Goal: Navigation & Orientation: Locate item on page

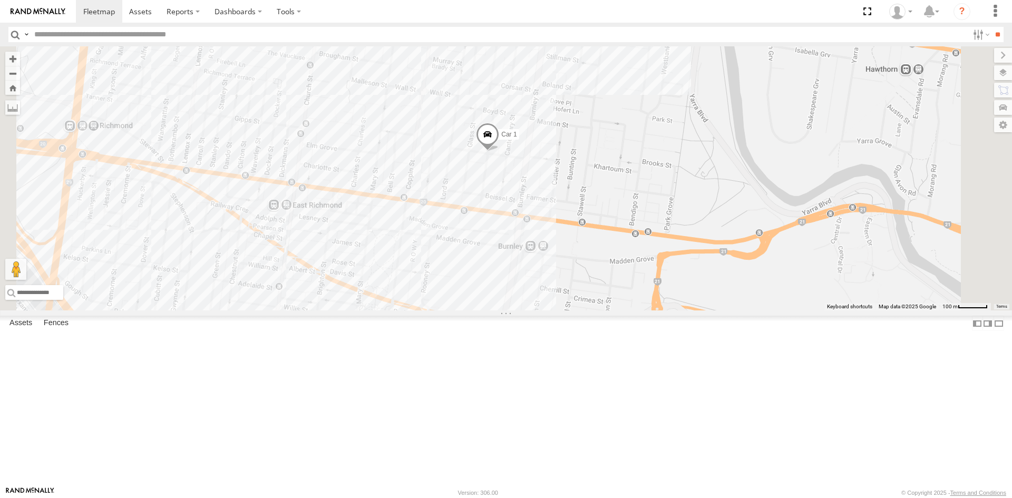
drag, startPoint x: 617, startPoint y: 172, endPoint x: 606, endPoint y: 264, distance: 92.4
click at [606, 264] on div "Car 1" at bounding box center [506, 178] width 1012 height 264
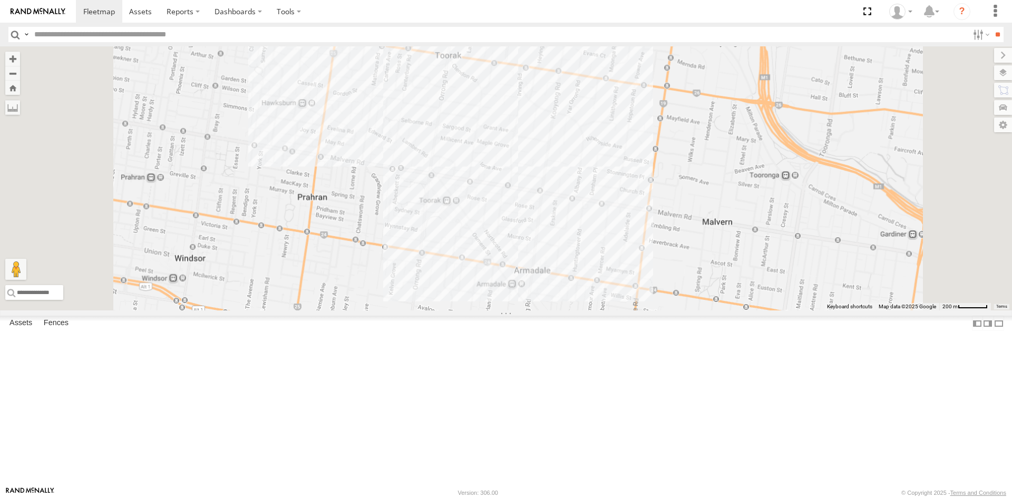
drag, startPoint x: 430, startPoint y: 343, endPoint x: 476, endPoint y: 196, distance: 154.7
click at [472, 198] on div "Car 1" at bounding box center [506, 178] width 1012 height 264
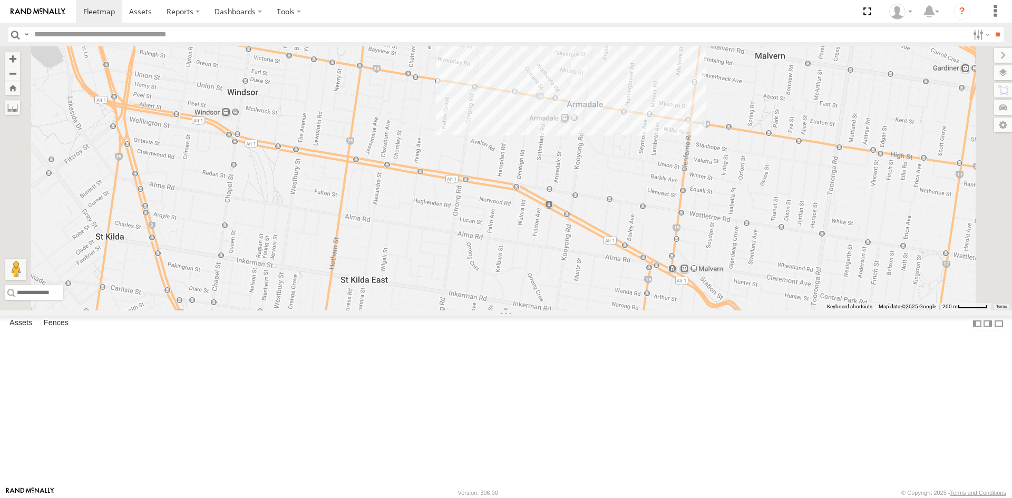
drag, startPoint x: 474, startPoint y: 339, endPoint x: 522, endPoint y: 169, distance: 176.9
click at [521, 171] on div "Car 1" at bounding box center [506, 178] width 1012 height 264
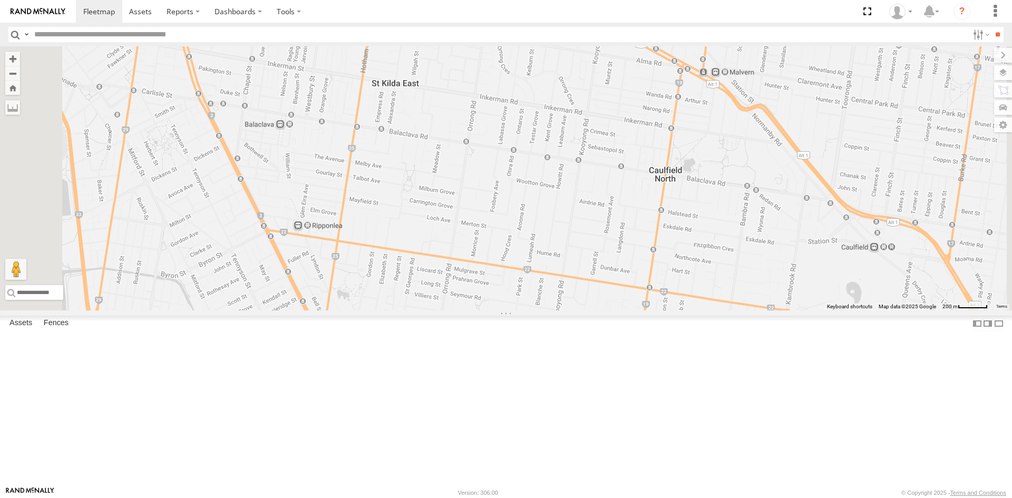
drag, startPoint x: 504, startPoint y: 272, endPoint x: 534, endPoint y: 110, distance: 165.1
click at [534, 110] on div "Car 1" at bounding box center [506, 178] width 1012 height 264
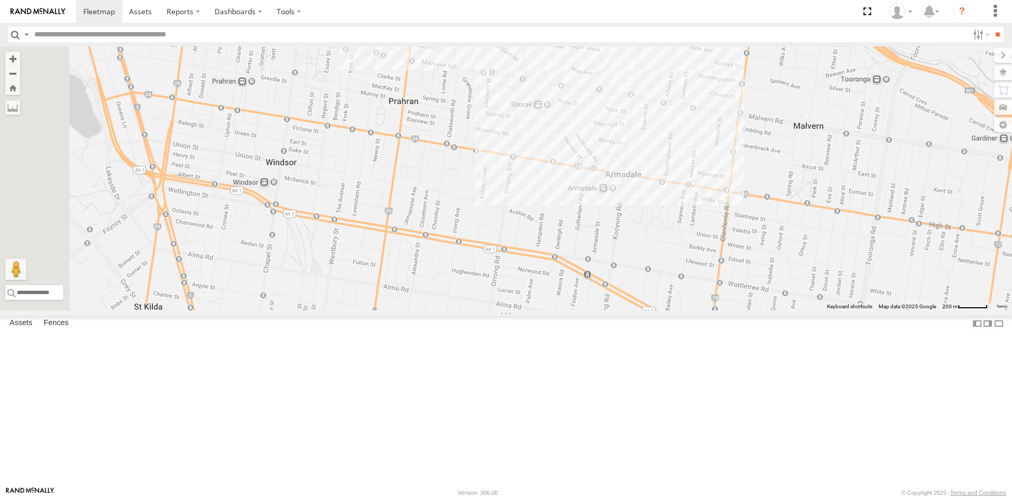
drag, startPoint x: 557, startPoint y: 84, endPoint x: 564, endPoint y: 346, distance: 262.0
click at [566, 310] on div "Car 1" at bounding box center [506, 178] width 1012 height 264
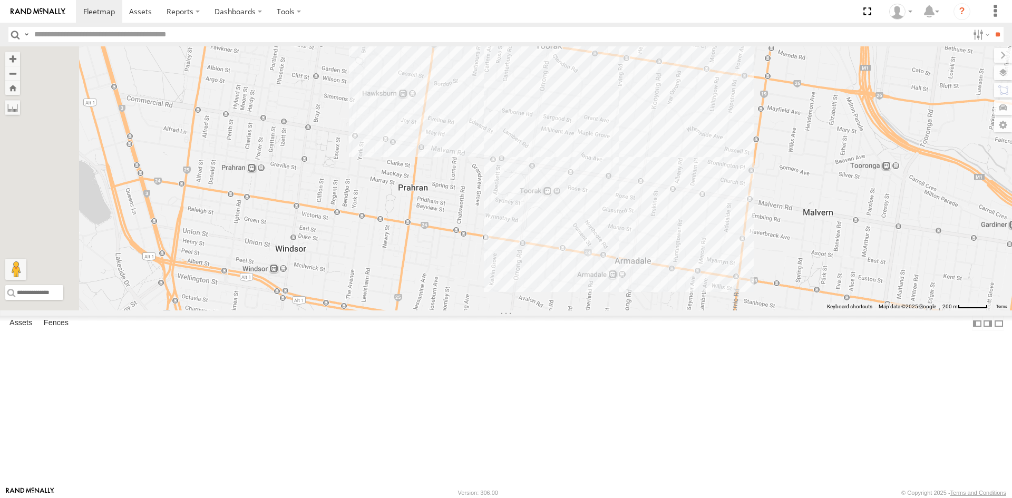
drag, startPoint x: 569, startPoint y: 144, endPoint x: 580, endPoint y: 235, distance: 90.8
click at [580, 235] on div "Car 1" at bounding box center [506, 178] width 1012 height 264
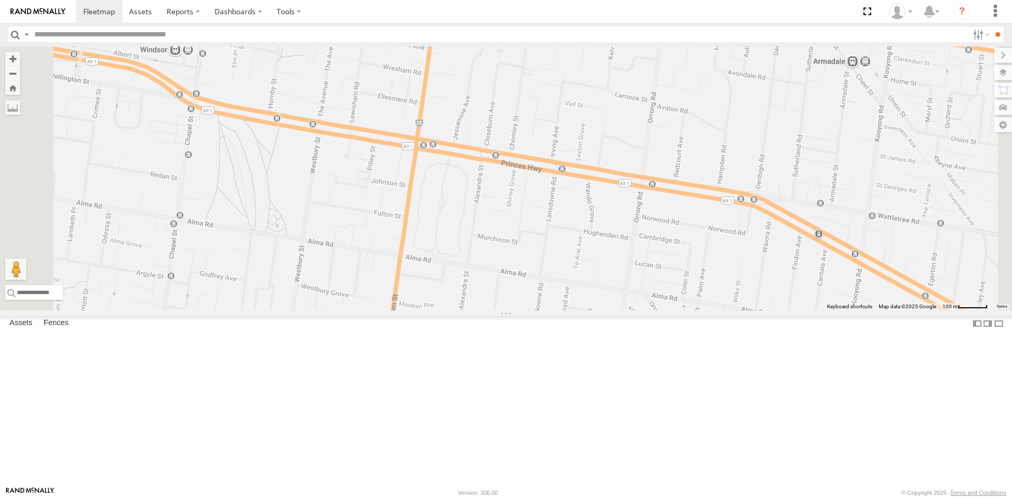
drag, startPoint x: 556, startPoint y: 454, endPoint x: 618, endPoint y: 50, distance: 409.0
click at [618, 50] on div "Car 1" at bounding box center [506, 178] width 1012 height 264
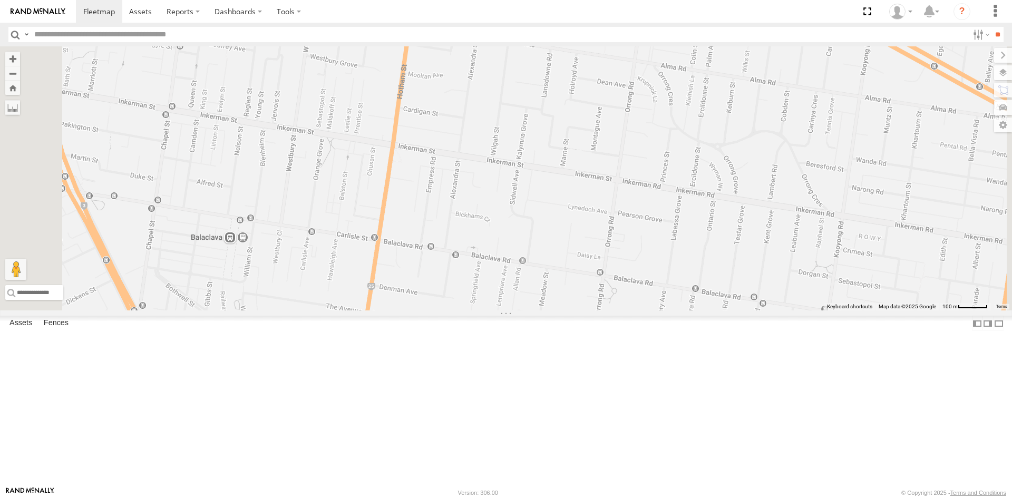
drag, startPoint x: 606, startPoint y: 381, endPoint x: 615, endPoint y: 150, distance: 231.0
click at [615, 150] on div "Car 1" at bounding box center [506, 178] width 1012 height 264
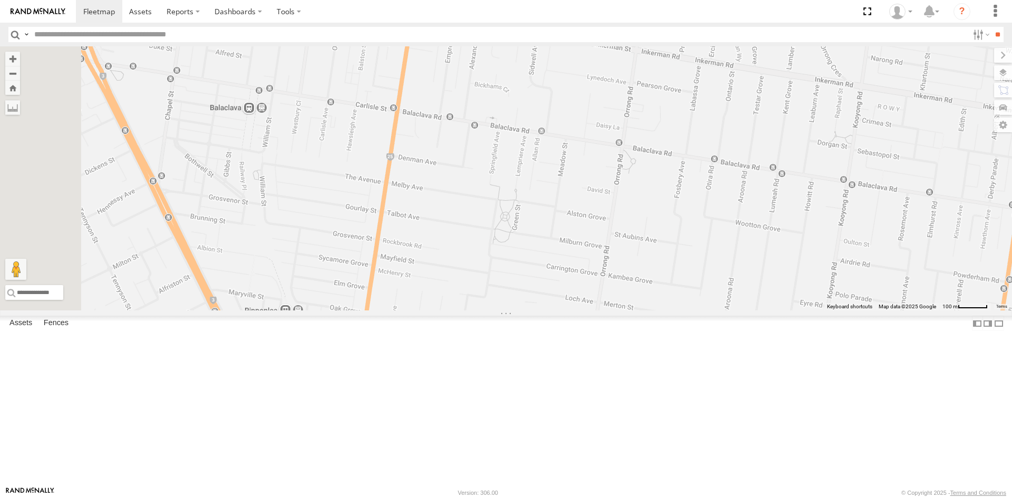
drag, startPoint x: 576, startPoint y: 311, endPoint x: 595, endPoint y: 174, distance: 138.3
click at [595, 174] on div "Car 1" at bounding box center [506, 178] width 1012 height 264
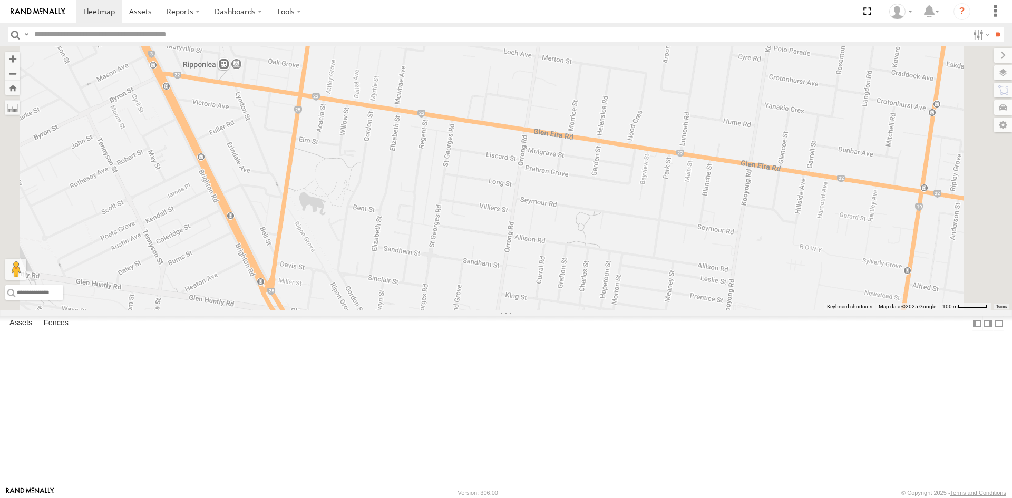
drag, startPoint x: 594, startPoint y: 299, endPoint x: 531, endPoint y: 43, distance: 263.7
click at [531, 43] on body at bounding box center [506, 249] width 1012 height 498
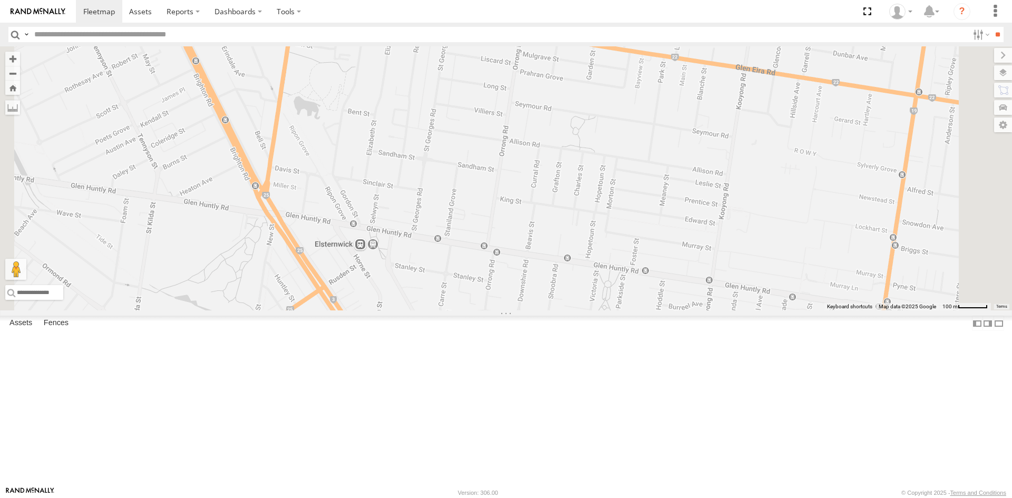
drag, startPoint x: 645, startPoint y: 253, endPoint x: 638, endPoint y: 159, distance: 94.6
click at [638, 159] on div "Car 1" at bounding box center [506, 178] width 1012 height 264
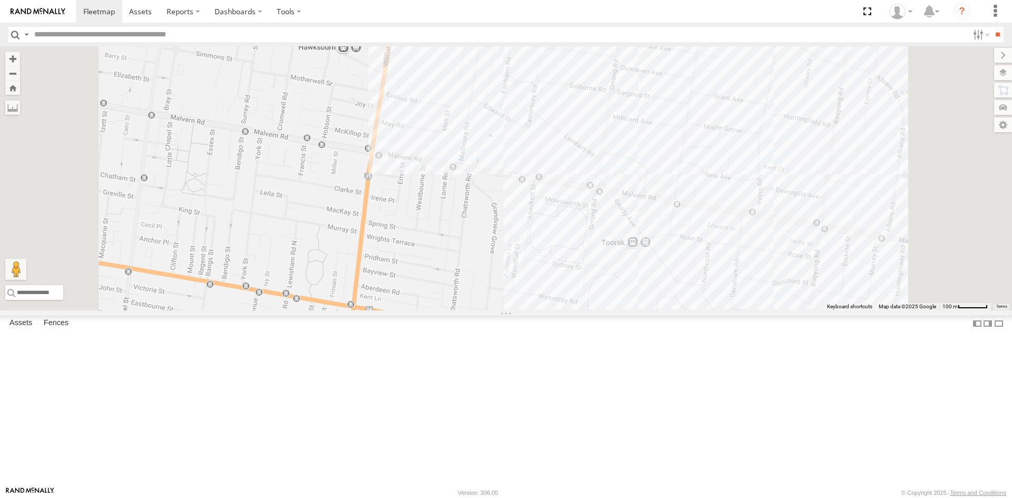
drag, startPoint x: 724, startPoint y: 390, endPoint x: 705, endPoint y: 133, distance: 256.9
click at [705, 133] on div "Car 1" at bounding box center [506, 178] width 1012 height 264
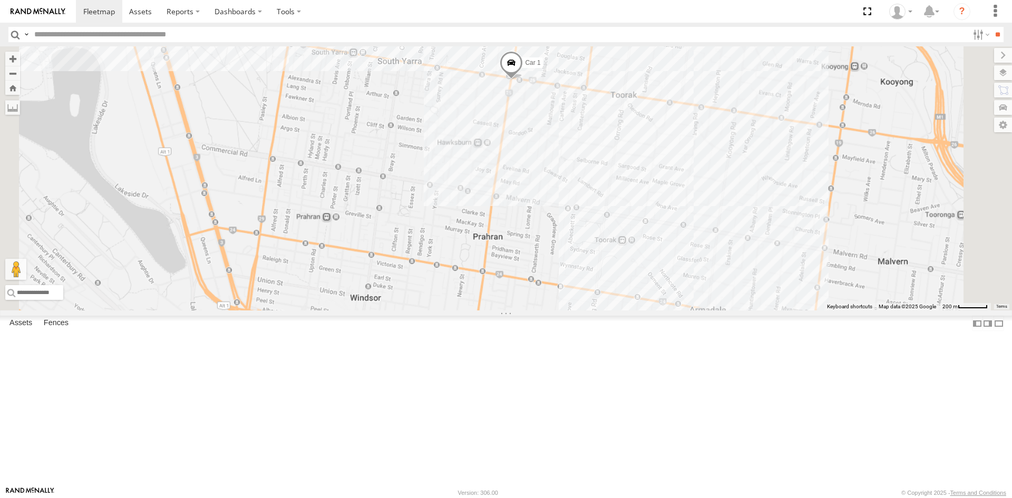
drag, startPoint x: 723, startPoint y: 120, endPoint x: 731, endPoint y: 225, distance: 105.2
click at [731, 225] on div "Car 1" at bounding box center [506, 178] width 1012 height 264
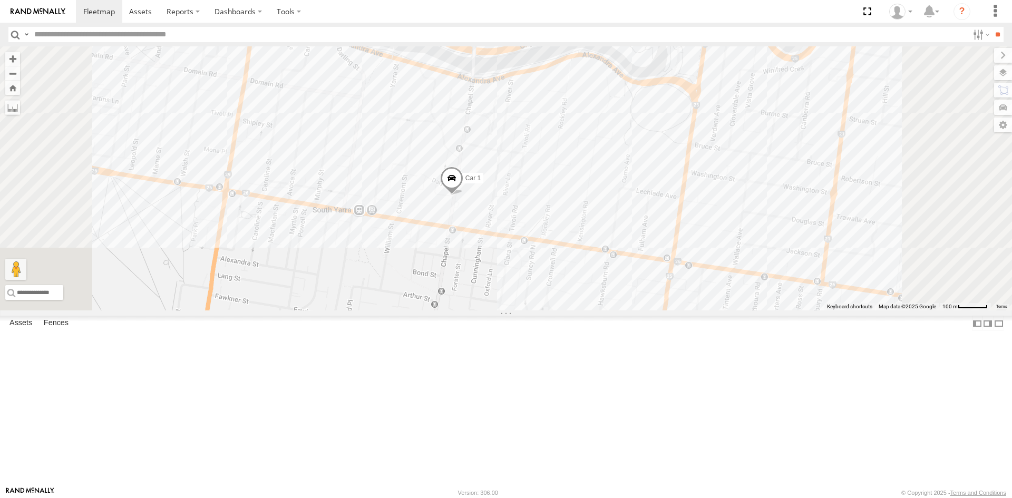
drag, startPoint x: 603, startPoint y: 167, endPoint x: 590, endPoint y: 324, distance: 157.6
click at [590, 310] on div "Car 1" at bounding box center [506, 178] width 1012 height 264
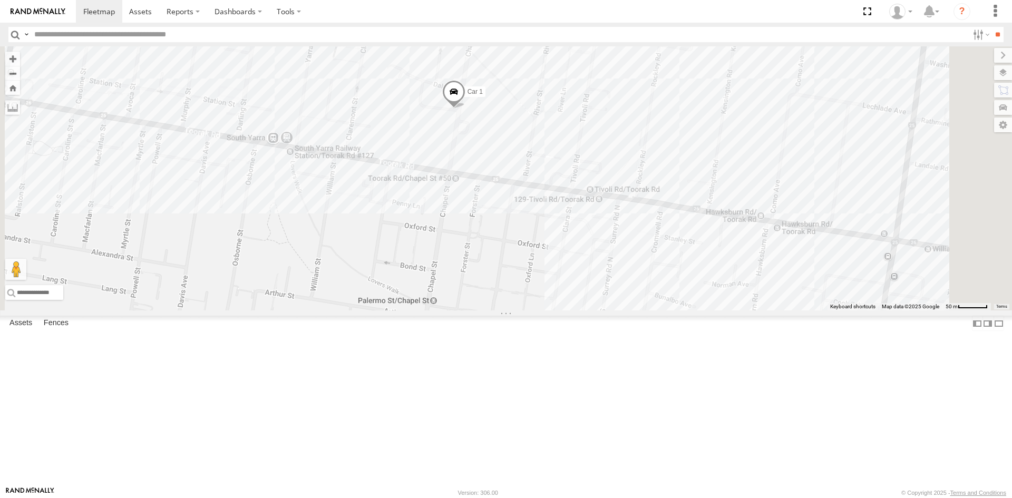
click at [0, 0] on div "Car 1 All Assets [PERSON_NAME][GEOGRAPHIC_DATA] -37.83847 144.99571 Car 2 All A…" at bounding box center [0, 0] width 0 height 0
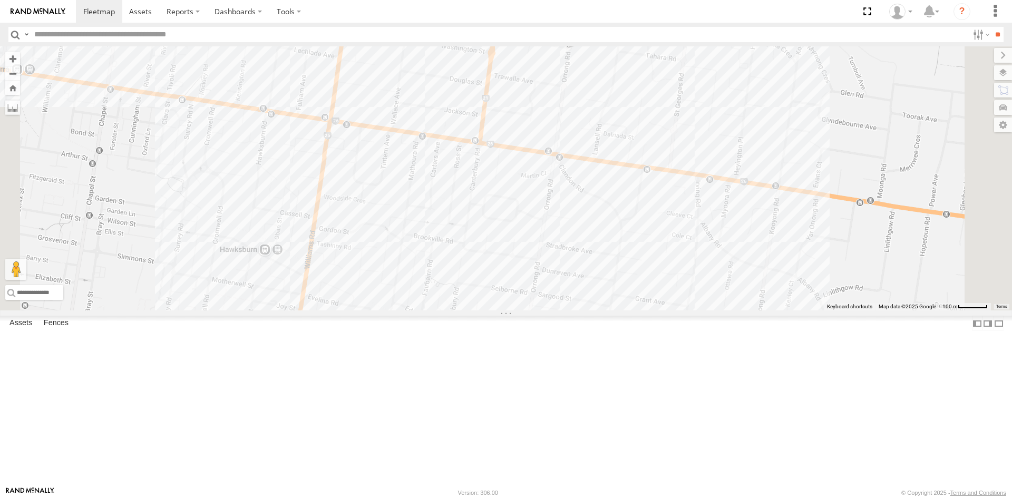
drag, startPoint x: 668, startPoint y: 356, endPoint x: 660, endPoint y: 209, distance: 147.3
click at [660, 209] on div "Car 1" at bounding box center [506, 178] width 1012 height 264
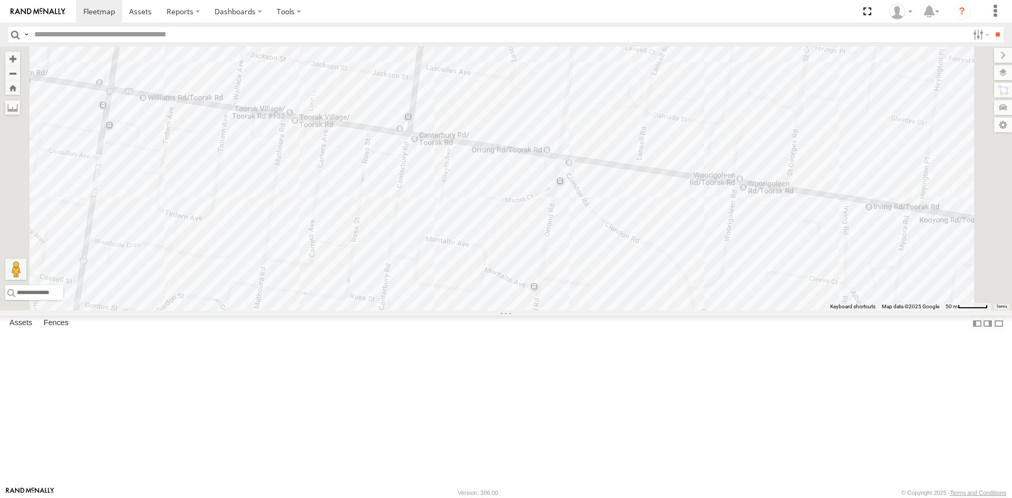
drag, startPoint x: 692, startPoint y: 363, endPoint x: 698, endPoint y: 303, distance: 59.9
click at [698, 303] on div "Car 1" at bounding box center [506, 178] width 1012 height 264
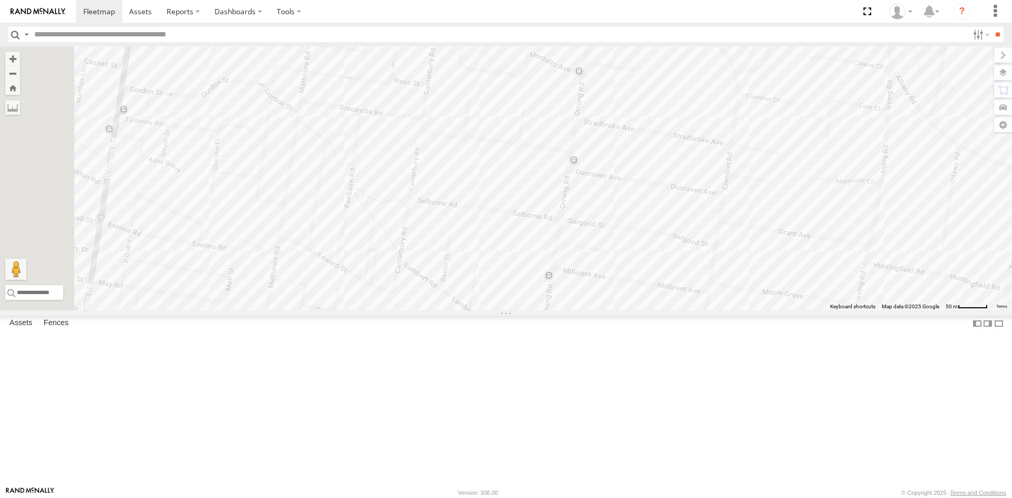
drag, startPoint x: 681, startPoint y: 281, endPoint x: 724, endPoint y: 75, distance: 210.4
click at [724, 75] on div "Car 1" at bounding box center [506, 178] width 1012 height 264
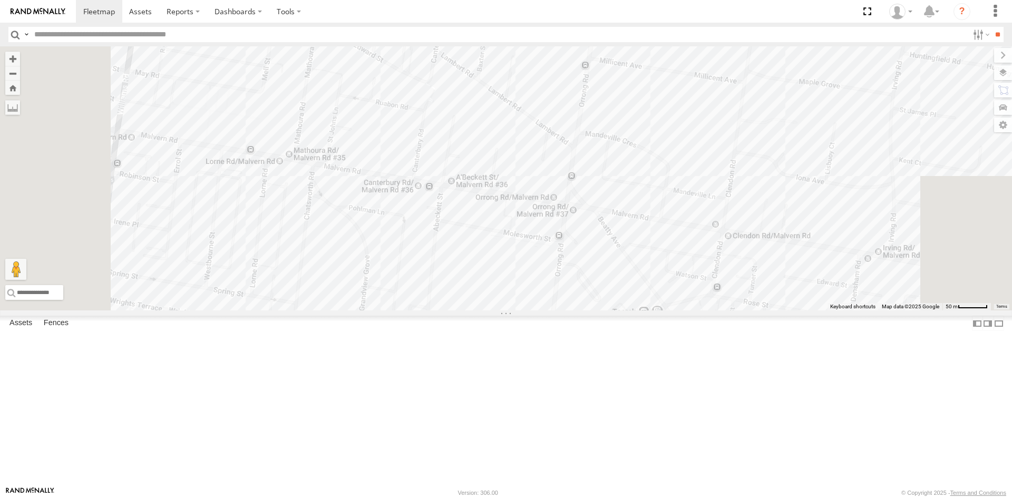
drag, startPoint x: 662, startPoint y: 345, endPoint x: 698, endPoint y: 133, distance: 215.0
click at [698, 133] on div "Car 1" at bounding box center [506, 178] width 1012 height 264
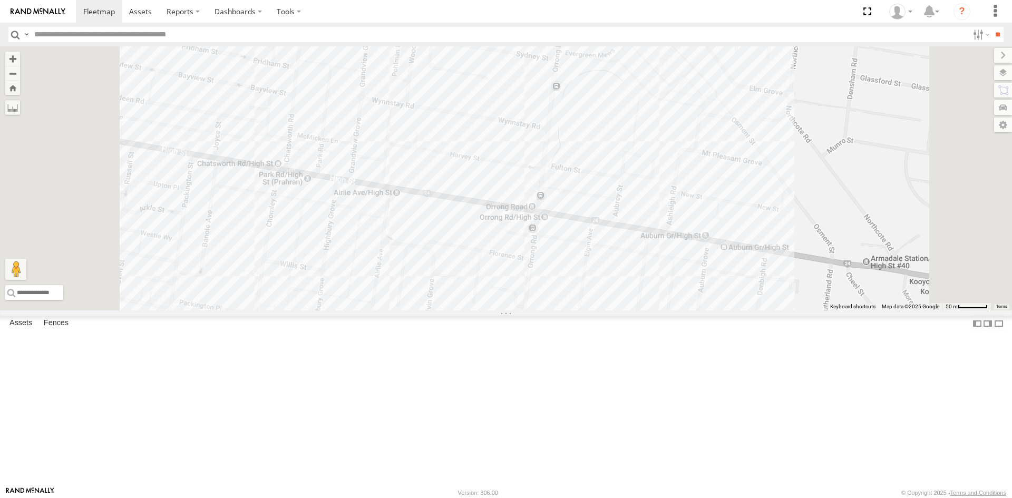
drag, startPoint x: 697, startPoint y: 371, endPoint x: 706, endPoint y: 66, distance: 304.8
click at [706, 66] on div "Car 1" at bounding box center [506, 178] width 1012 height 264
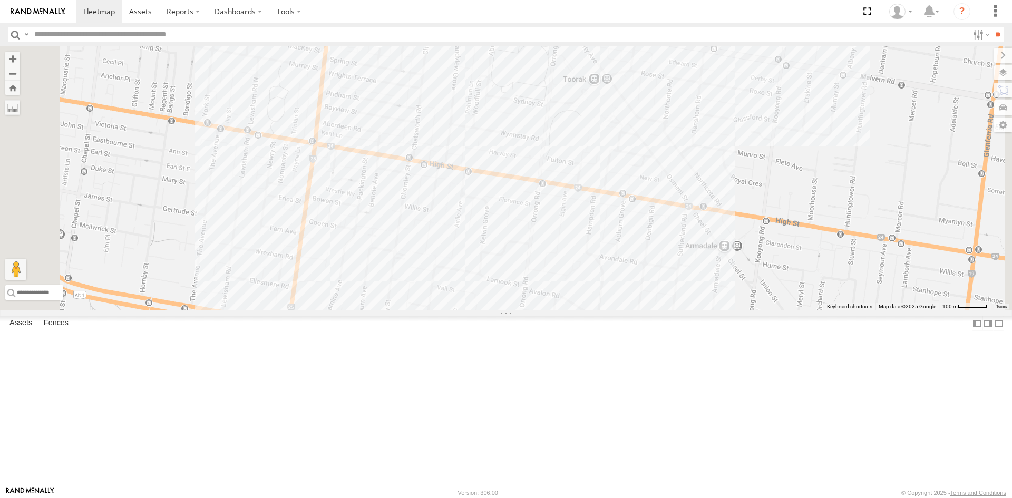
drag, startPoint x: 676, startPoint y: 181, endPoint x: 676, endPoint y: 199, distance: 17.9
click at [676, 199] on div "Car 1" at bounding box center [506, 178] width 1012 height 264
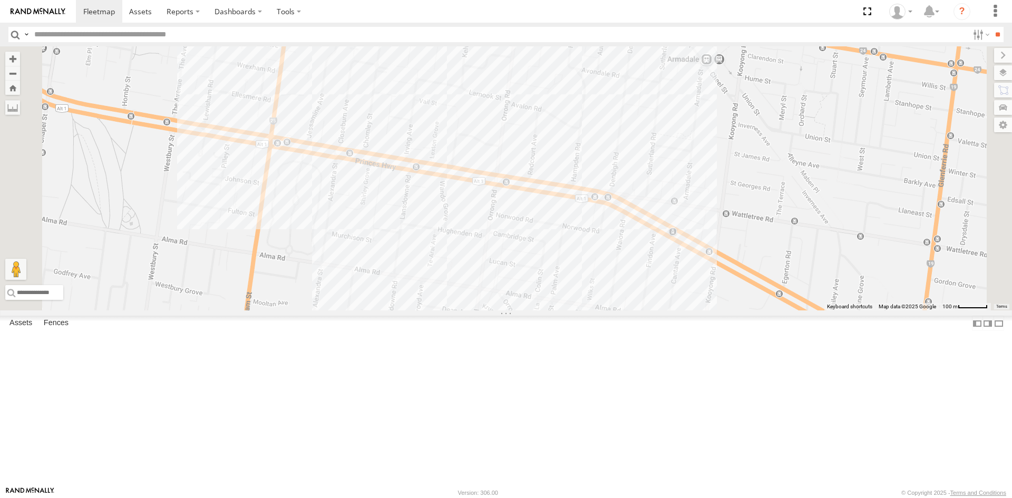
drag, startPoint x: 726, startPoint y: 424, endPoint x: 710, endPoint y: 238, distance: 187.2
click at [710, 238] on div "Car 1" at bounding box center [506, 178] width 1012 height 264
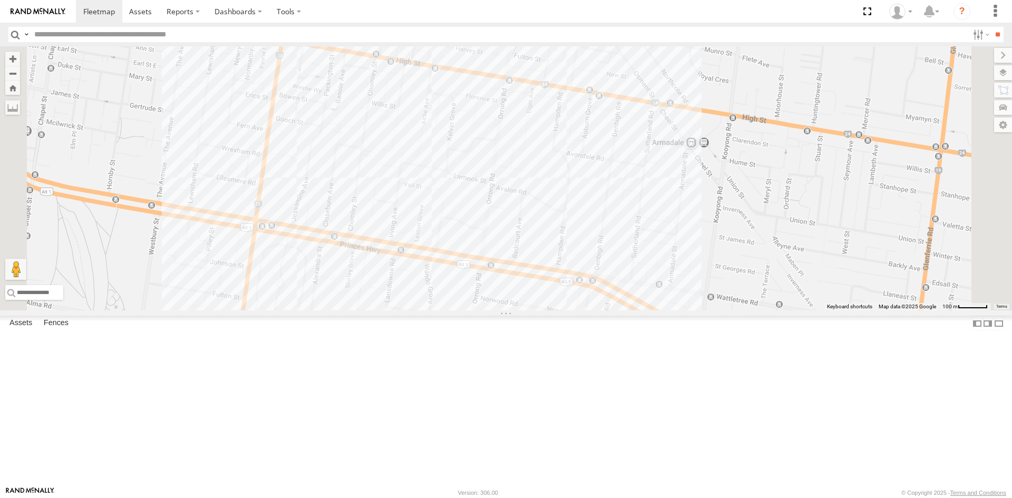
drag, startPoint x: 687, startPoint y: 263, endPoint x: 674, endPoint y: 344, distance: 81.6
click at [674, 310] on div "Car 1" at bounding box center [506, 178] width 1012 height 264
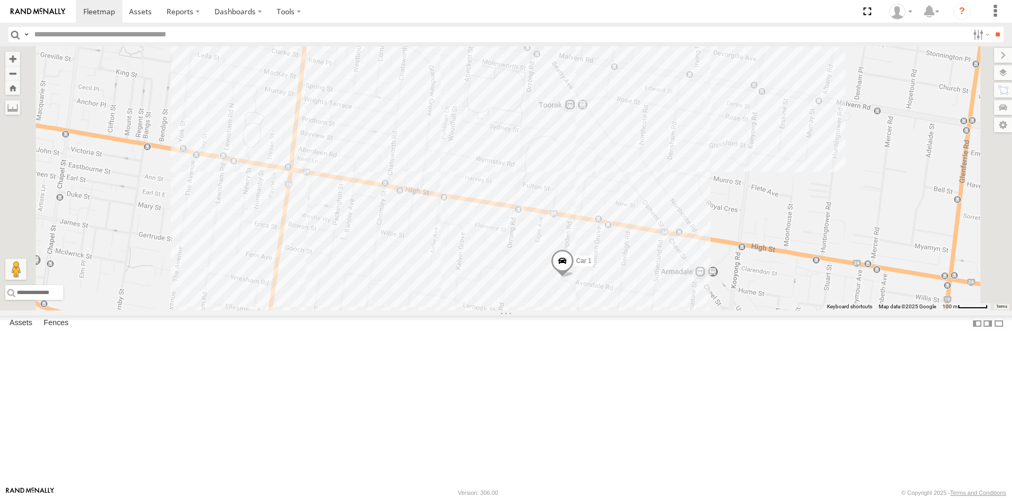
drag, startPoint x: 709, startPoint y: 216, endPoint x: 720, endPoint y: 345, distance: 129.6
click at [594, 266] on label "Car 1" at bounding box center [581, 261] width 26 height 11
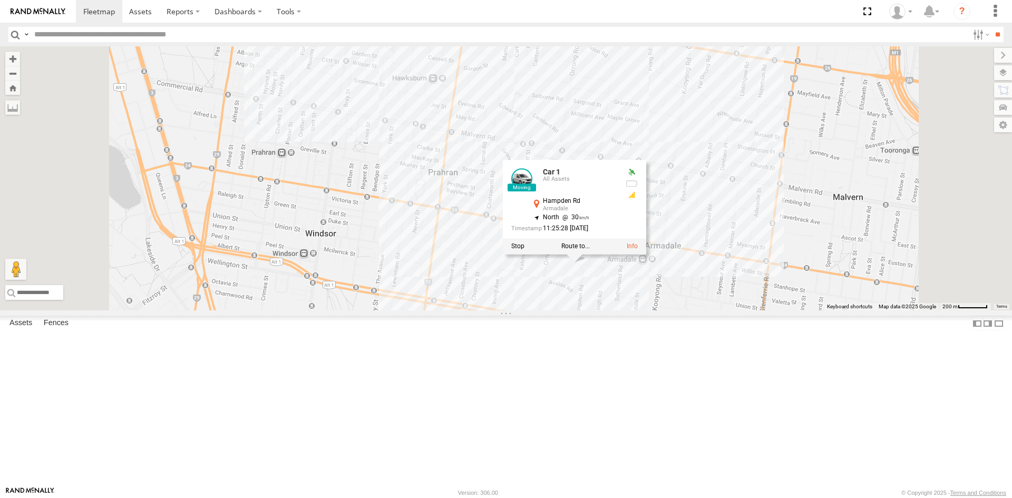
click at [856, 300] on div "Car 1 Car 1 All Assets Hampden Rd Armadale -37.85658 , 145.0135 North 30 11:25:…" at bounding box center [506, 178] width 1012 height 264
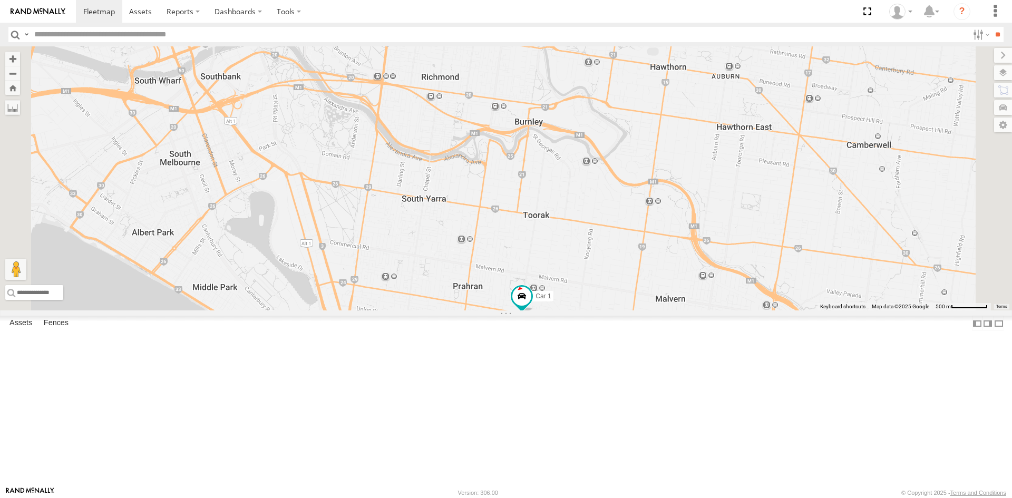
click at [502, 44] on span at bounding box center [490, 30] width 23 height 28
click at [446, 32] on label at bounding box center [436, 28] width 19 height 7
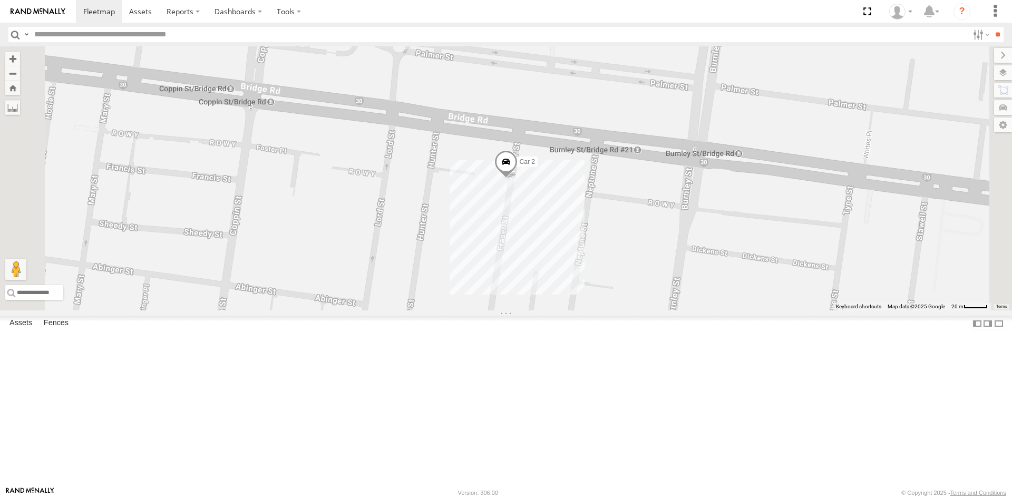
click at [0, 0] on div "Car 1" at bounding box center [0, 0] width 0 height 0
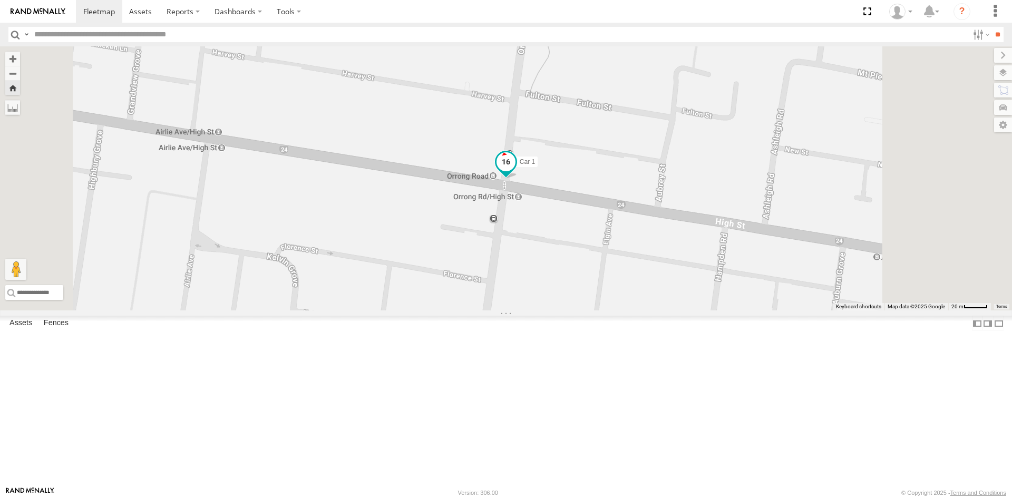
click at [515, 171] on span at bounding box center [505, 161] width 19 height 19
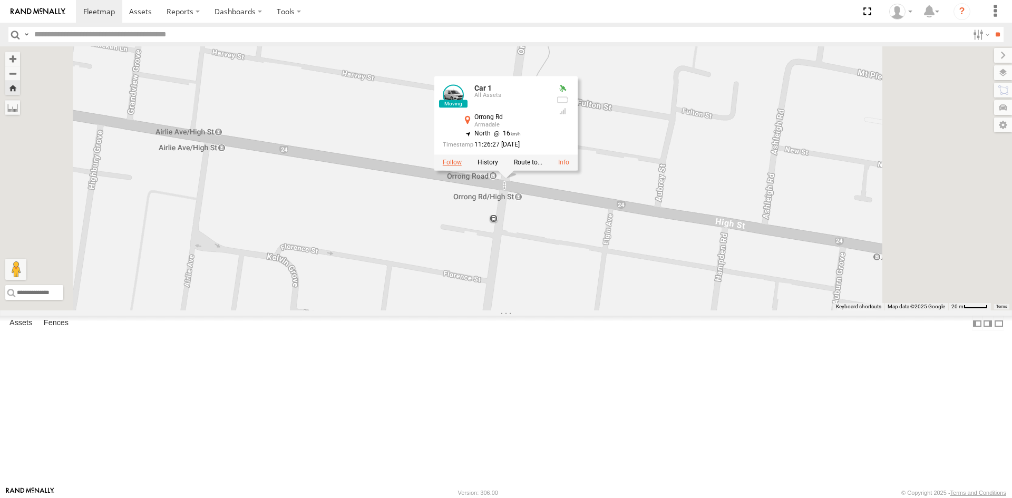
click at [462, 166] on label at bounding box center [452, 162] width 19 height 7
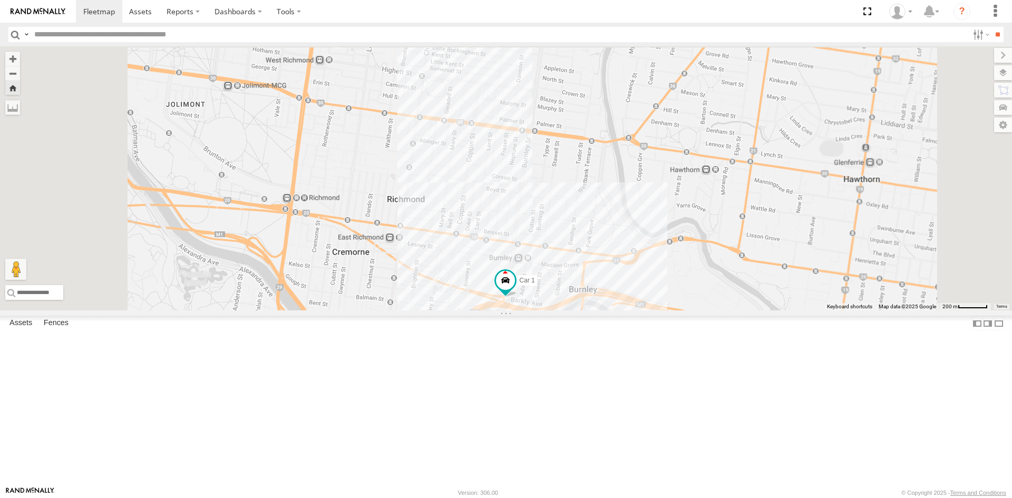
drag, startPoint x: 635, startPoint y: 153, endPoint x: 650, endPoint y: 320, distance: 167.8
click at [650, 310] on div "Car 1" at bounding box center [506, 178] width 1012 height 264
